Goal: Complete application form

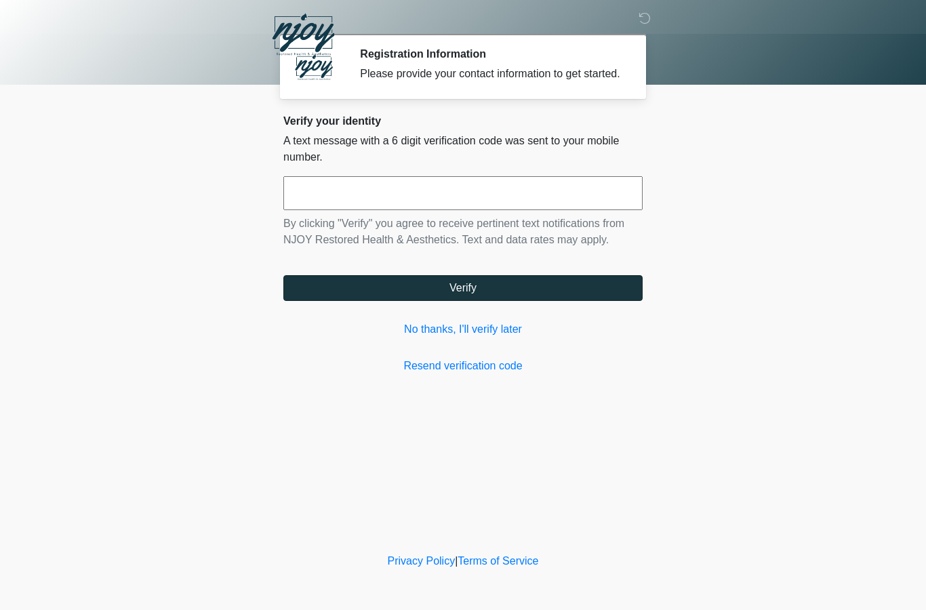
click at [473, 301] on button "Verify" at bounding box center [462, 288] width 359 height 26
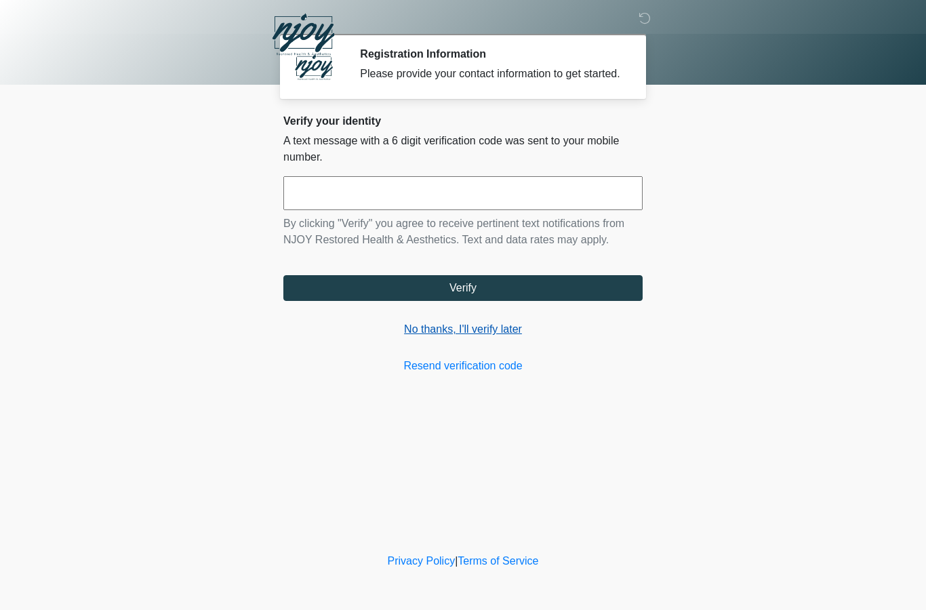
click at [460, 338] on link "No thanks, I'll verify later" at bounding box center [462, 329] width 359 height 16
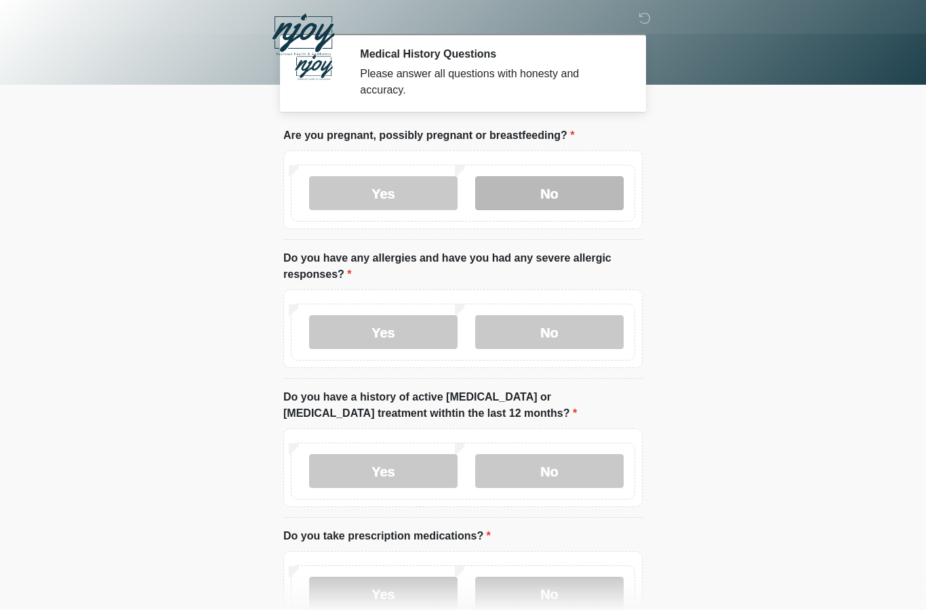
click at [538, 186] on label "No" at bounding box center [549, 193] width 148 height 34
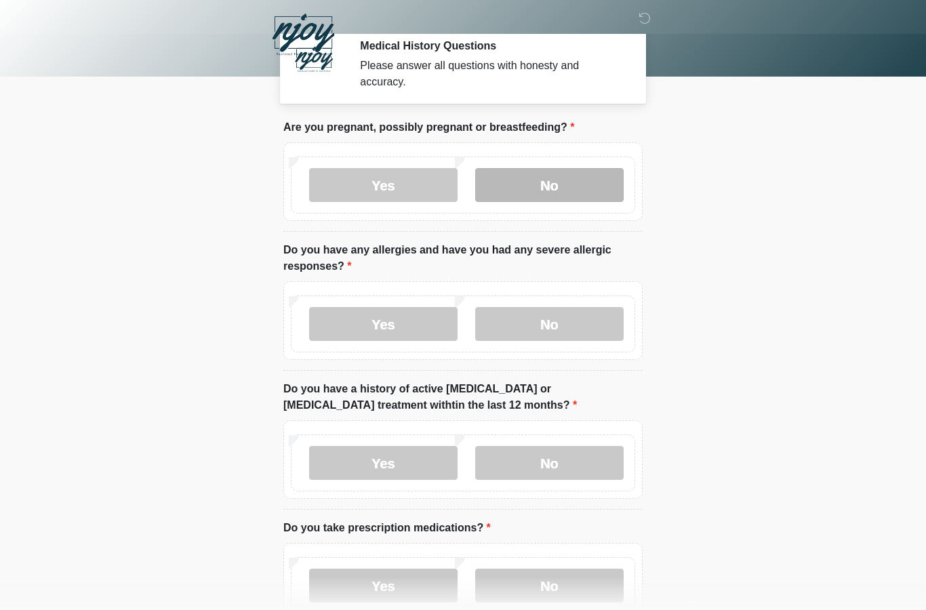
scroll to position [9, 0]
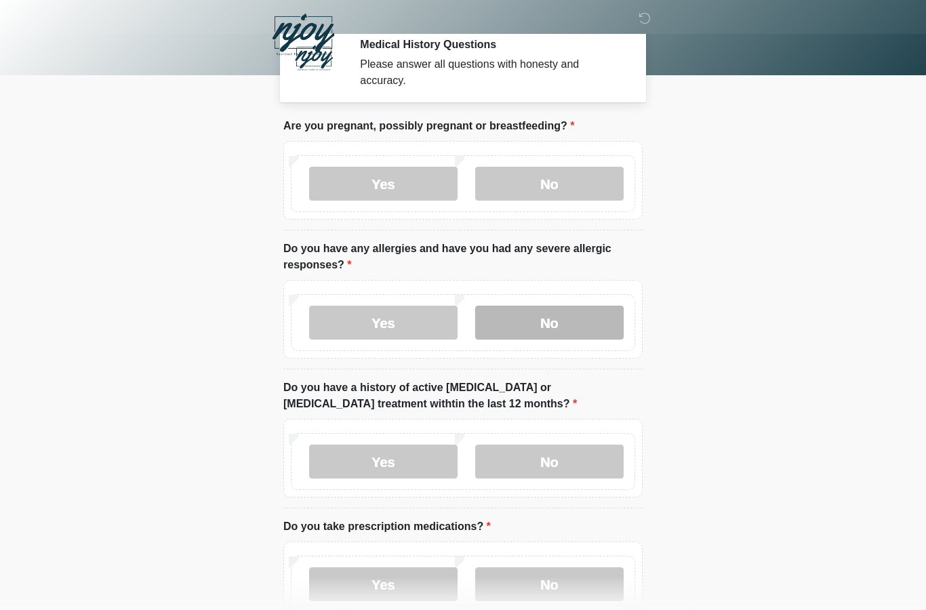
click at [543, 321] on label "No" at bounding box center [549, 323] width 148 height 34
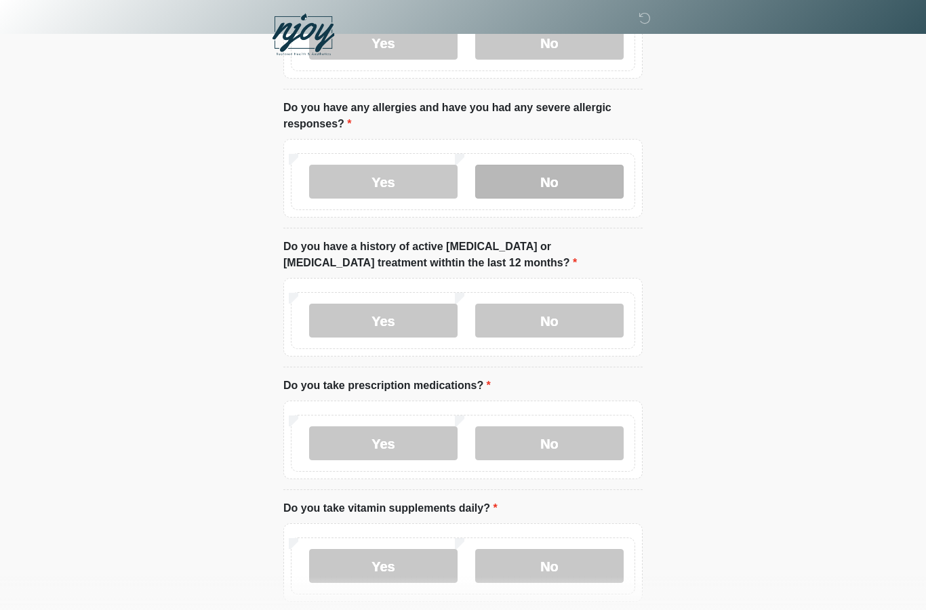
scroll to position [151, 0]
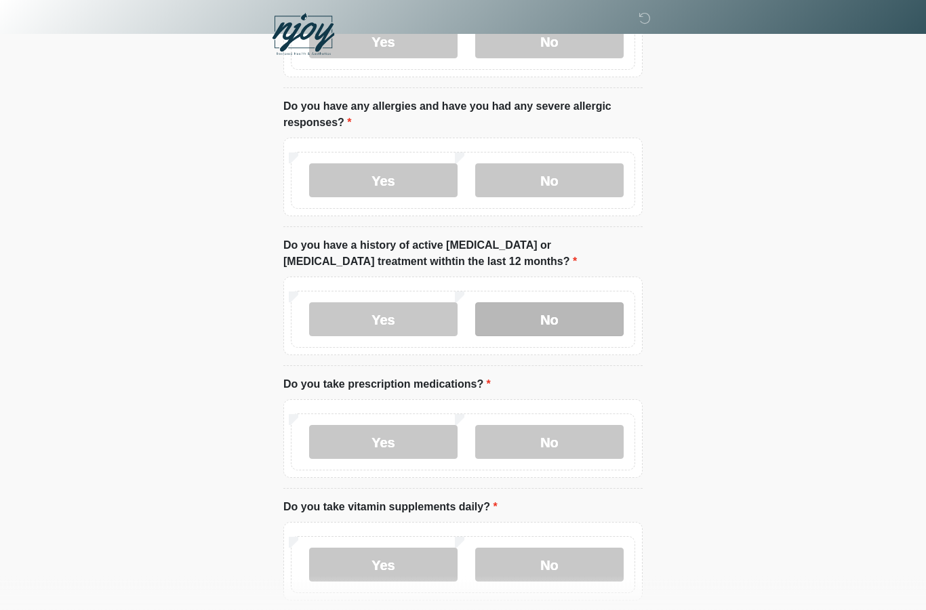
click at [559, 331] on label "No" at bounding box center [549, 320] width 148 height 34
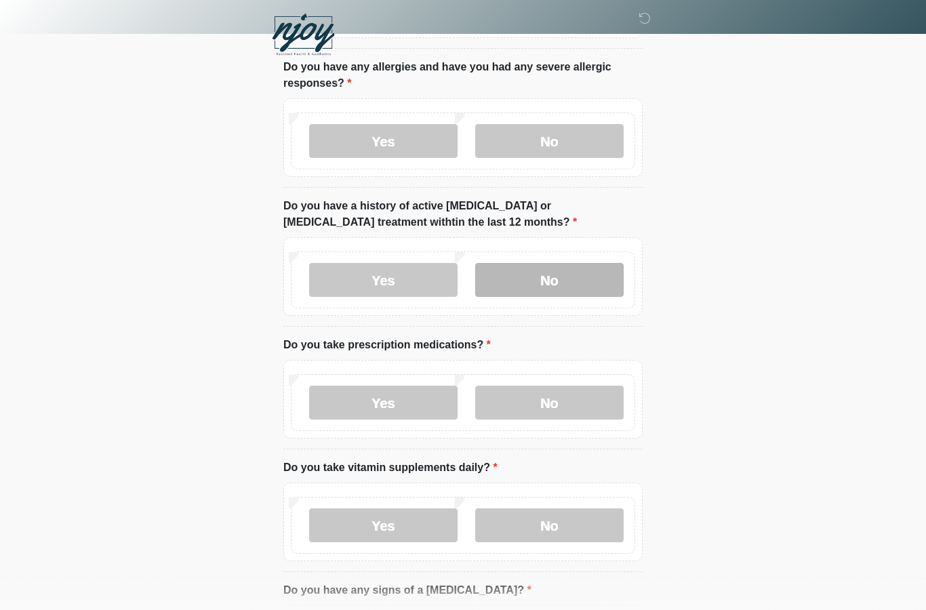
scroll to position [239, 0]
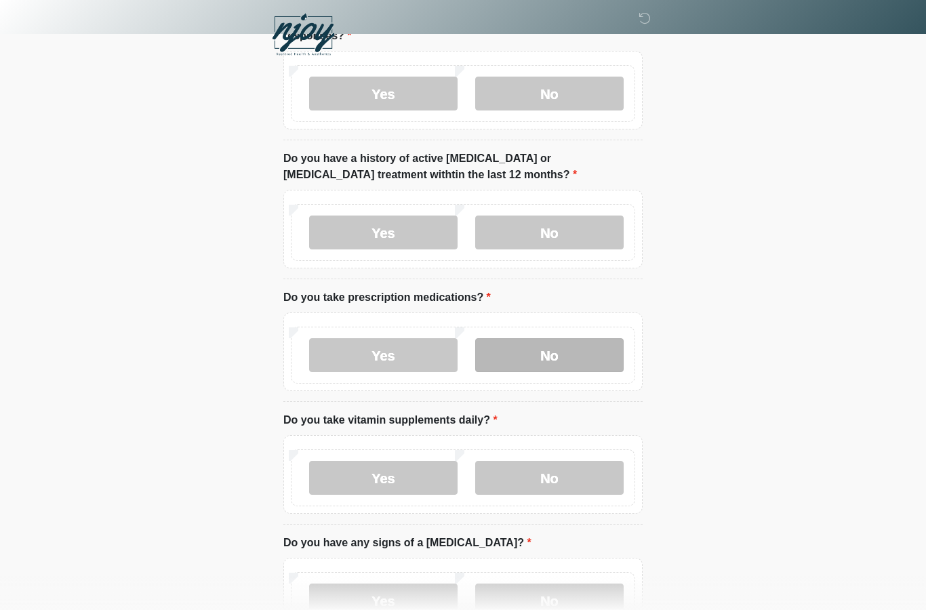
click at [548, 354] on label "No" at bounding box center [549, 355] width 148 height 34
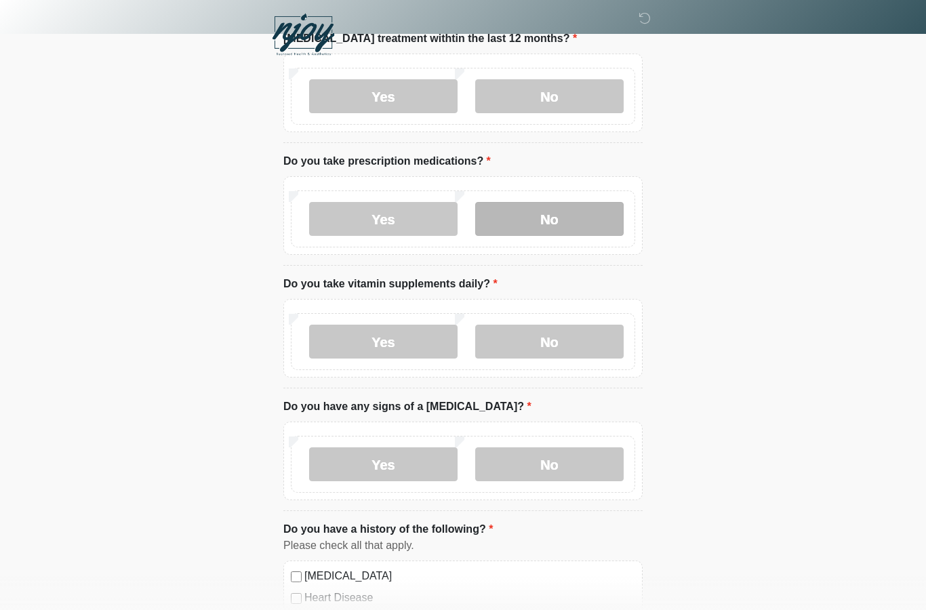
scroll to position [384, 0]
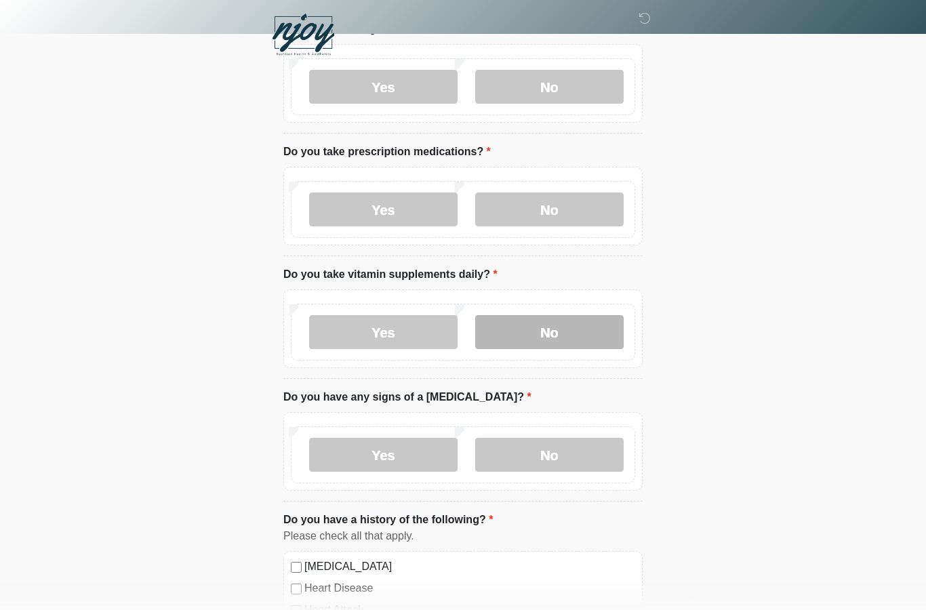
click at [539, 338] on label "No" at bounding box center [549, 332] width 148 height 34
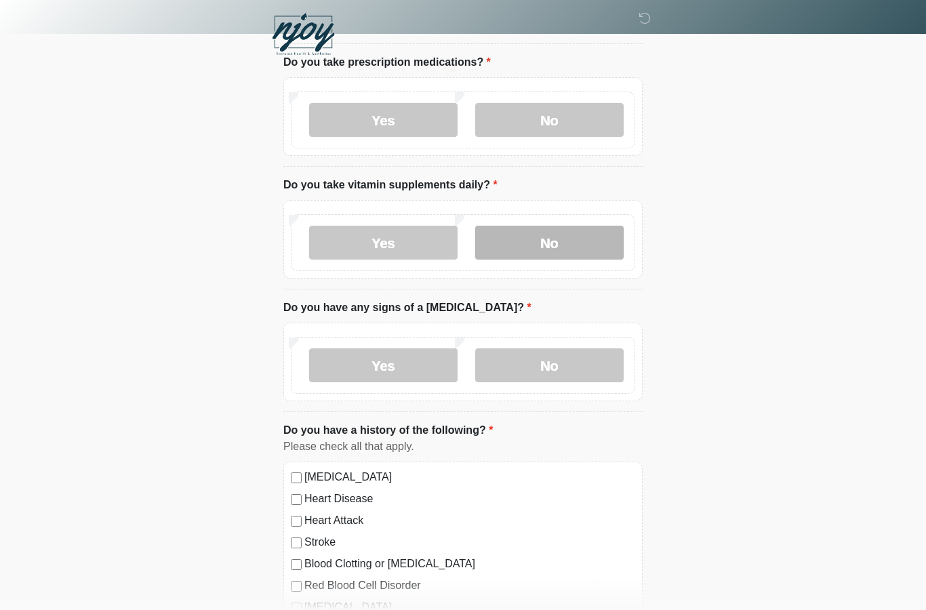
scroll to position [471, 0]
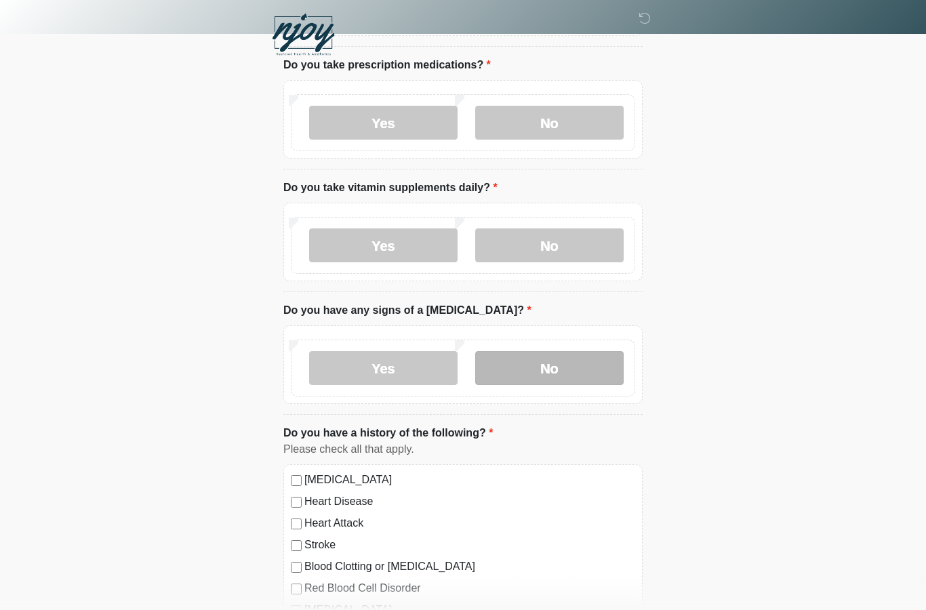
click at [554, 366] on label "No" at bounding box center [549, 368] width 148 height 34
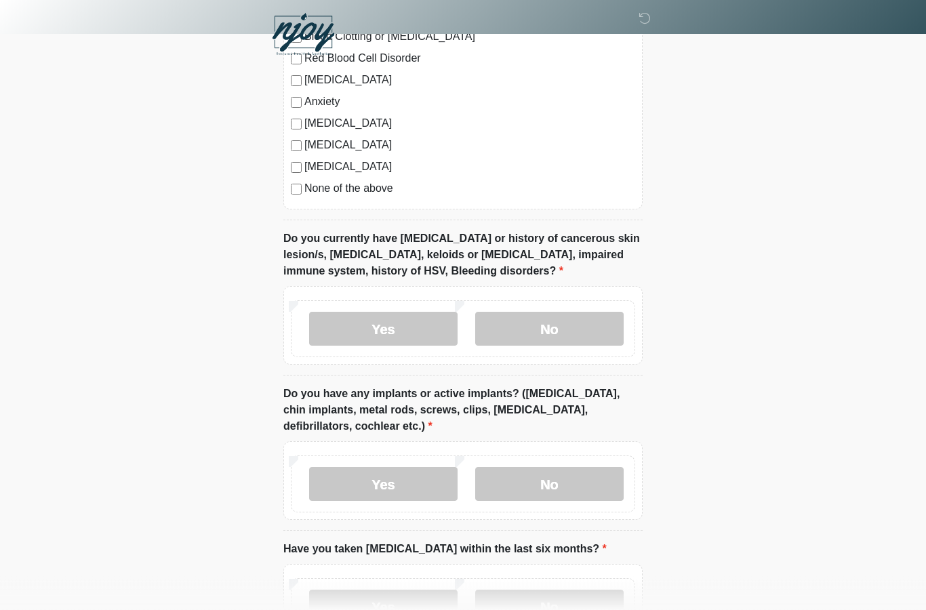
scroll to position [1019, 0]
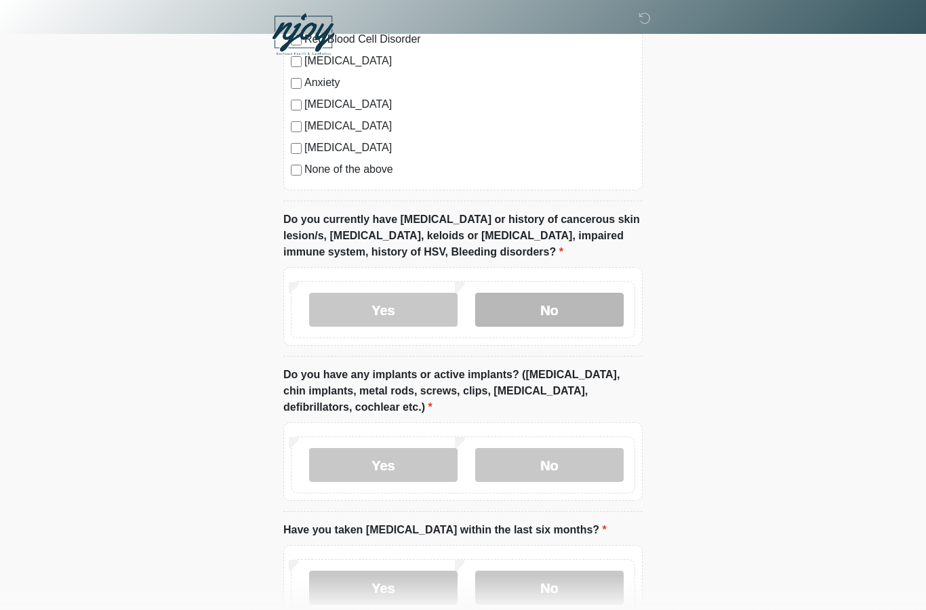
click at [560, 311] on label "No" at bounding box center [549, 310] width 148 height 34
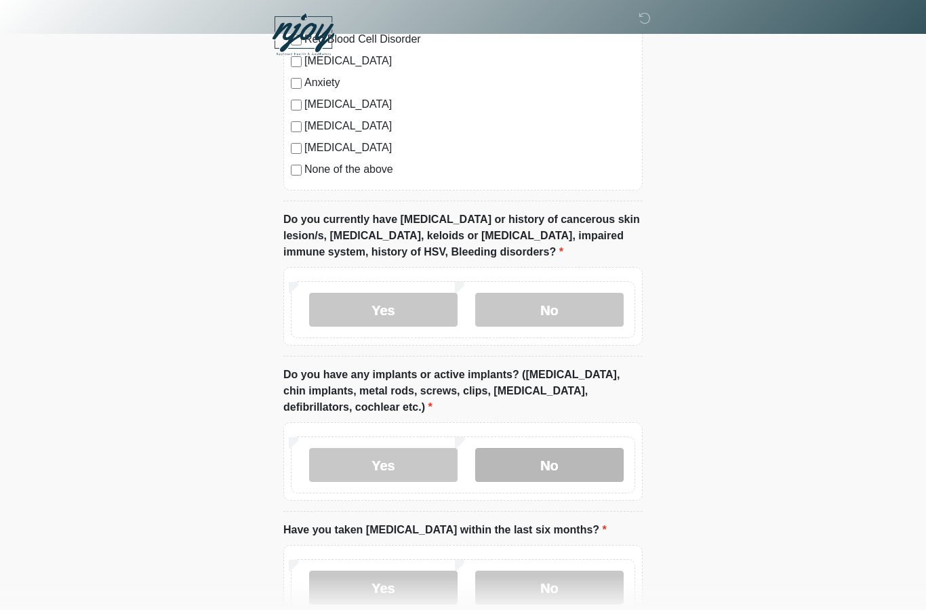
click at [551, 455] on label "No" at bounding box center [549, 465] width 148 height 34
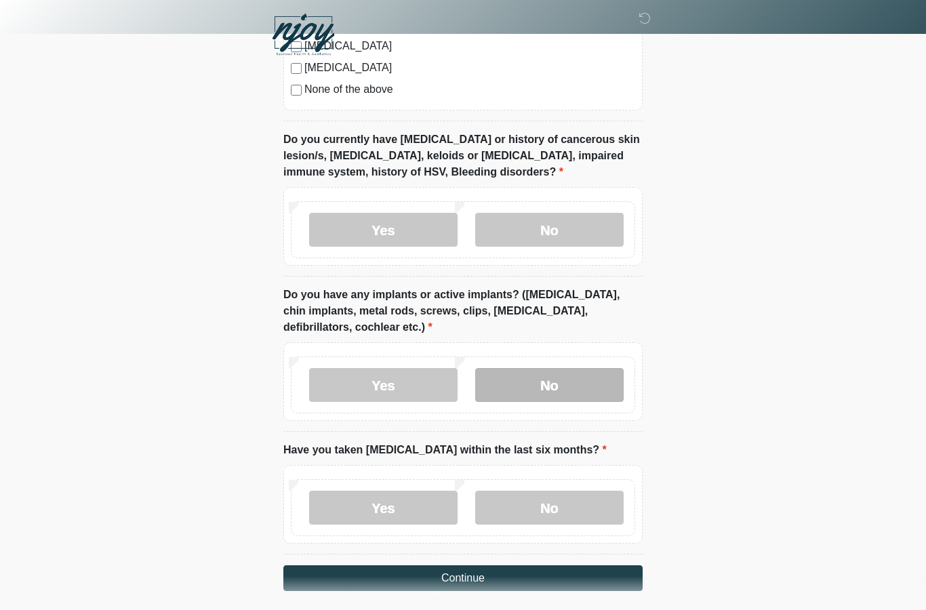
scroll to position [1097, 0]
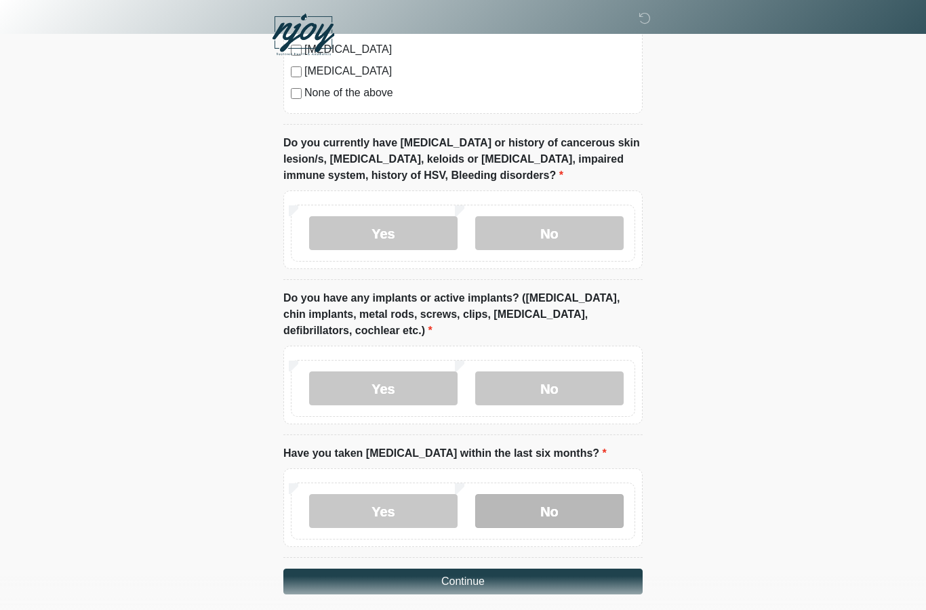
click at [552, 504] on label "No" at bounding box center [549, 511] width 148 height 34
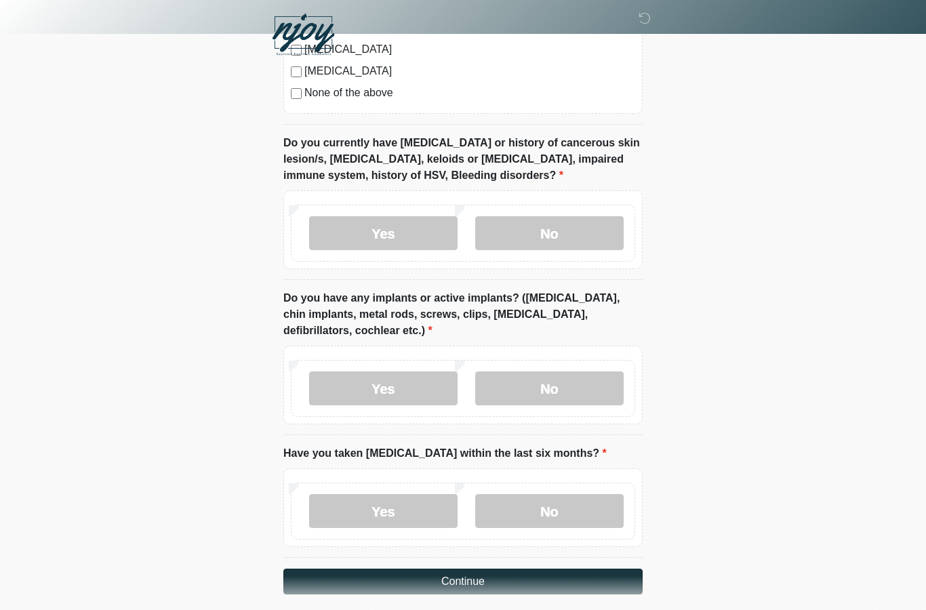
click at [464, 582] on button "Continue" at bounding box center [462, 582] width 359 height 26
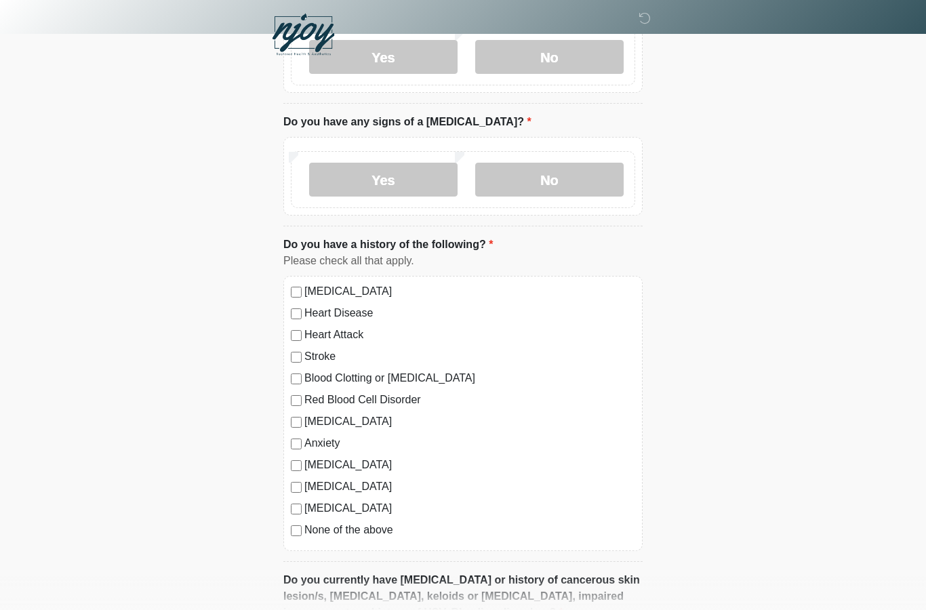
scroll to position [0, 0]
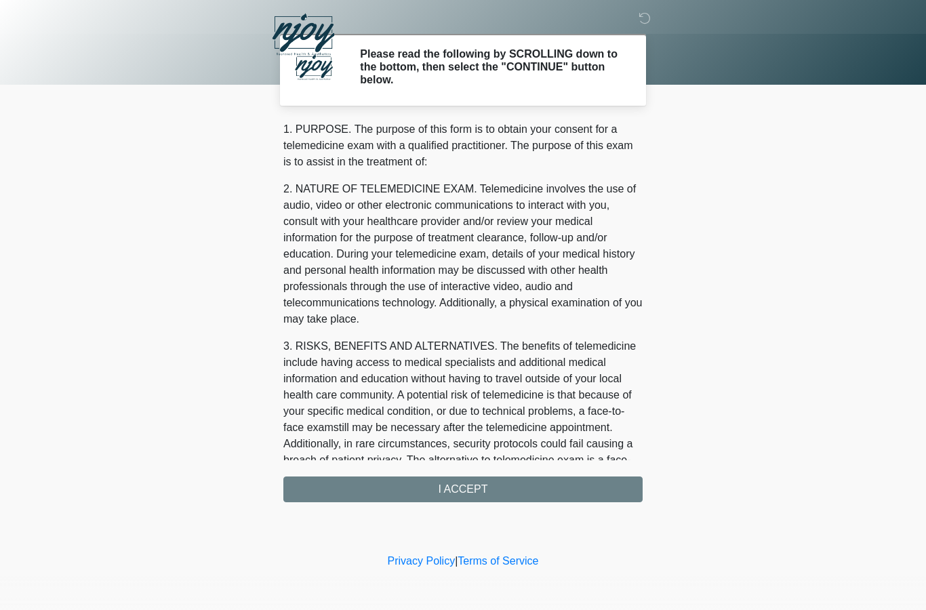
click at [476, 481] on div "1. PURPOSE. The purpose of this form is to obtain your consent for a telemedici…" at bounding box center [462, 311] width 359 height 381
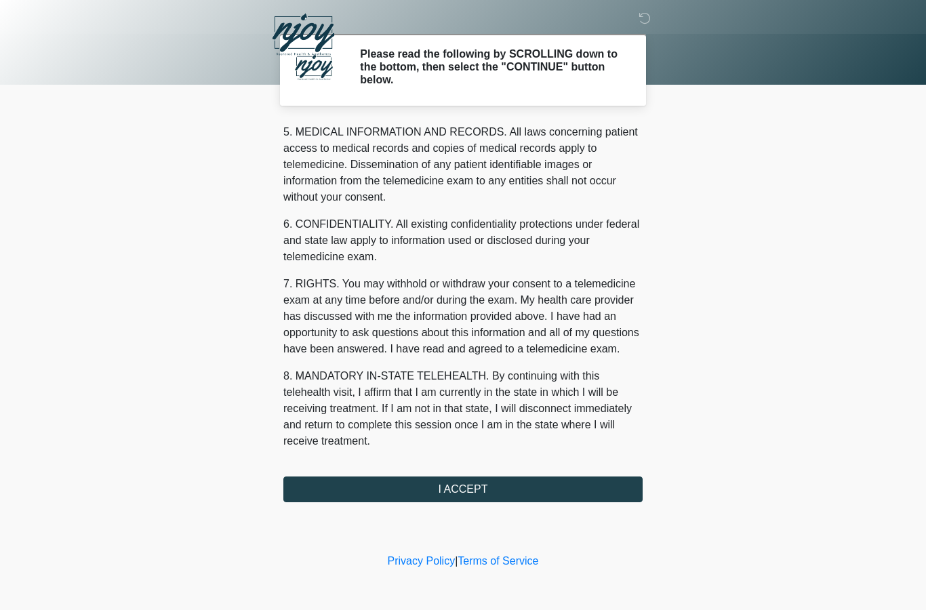
scroll to position [464, 0]
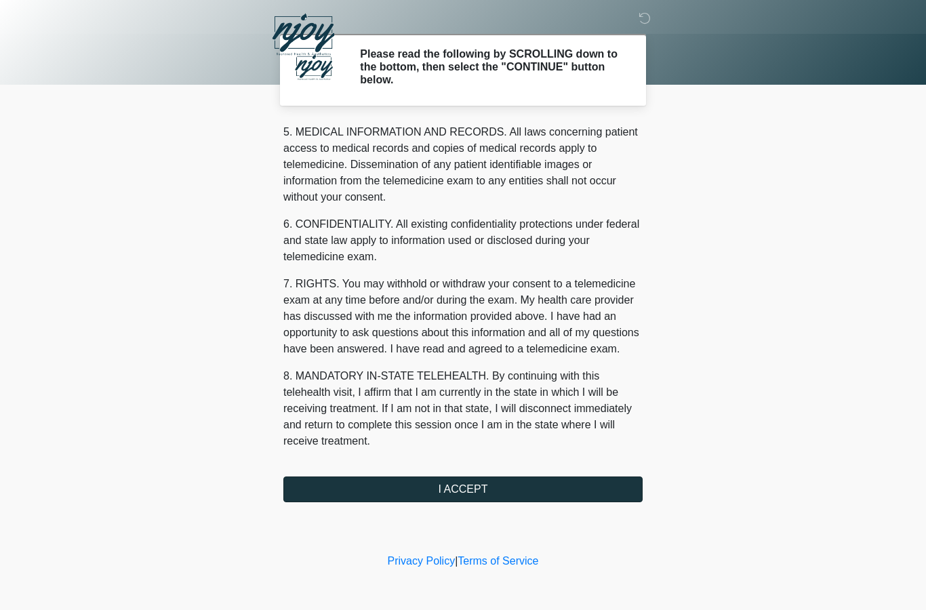
click at [518, 497] on button "I ACCEPT" at bounding box center [462, 489] width 359 height 26
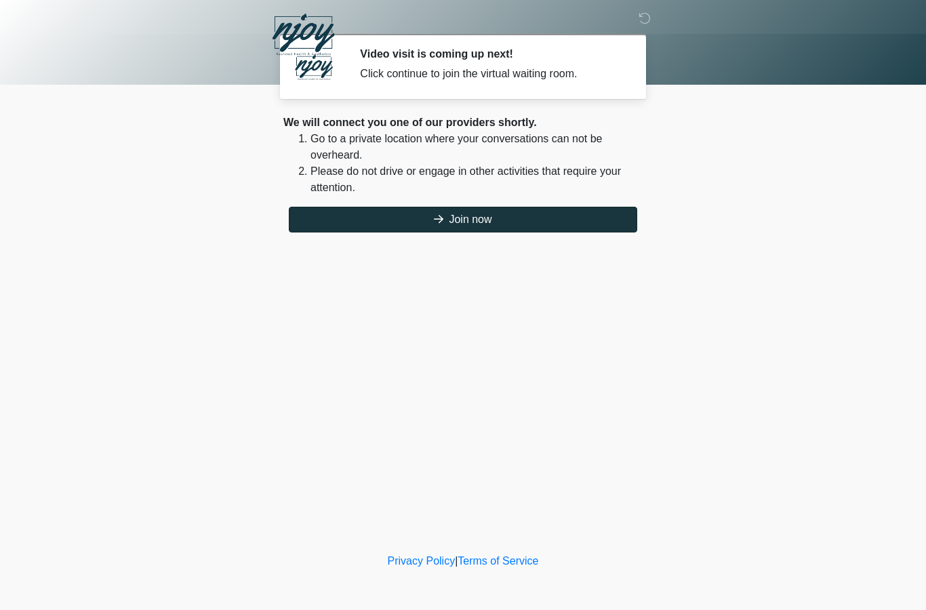
click at [570, 220] on button "Join now" at bounding box center [463, 220] width 348 height 26
